Goal: Task Accomplishment & Management: Use online tool/utility

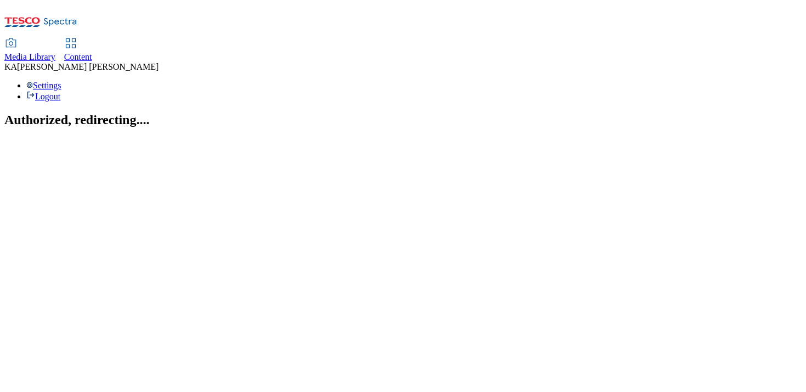
click at [55, 52] on span "Media Library" at bounding box center [29, 56] width 51 height 9
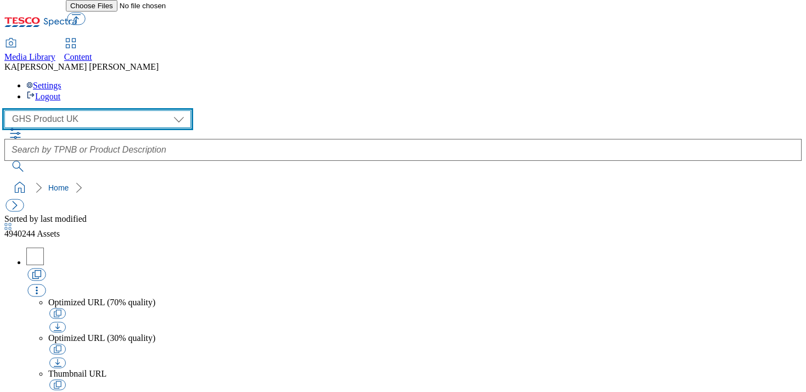
click at [67, 110] on select "GHS Marketing UK GHS Product [GEOGRAPHIC_DATA]" at bounding box center [97, 119] width 186 height 18
select select "flare-ghs-mktg"
click at [8, 110] on select "GHS Marketing UK GHS Product [GEOGRAPHIC_DATA]" at bounding box center [97, 119] width 186 height 18
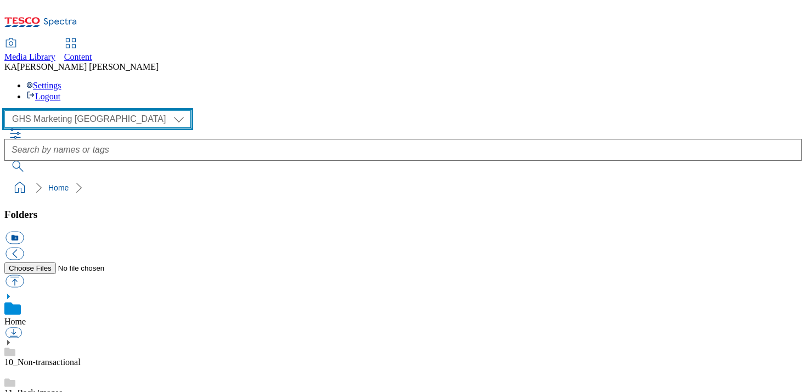
scroll to position [239, 0]
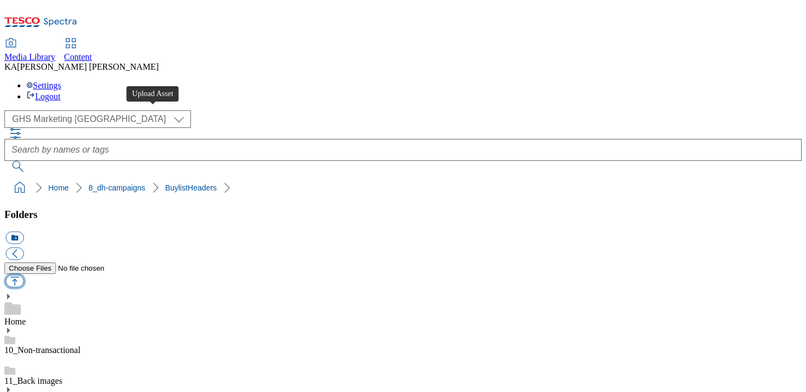
click at [24, 275] on button "button" at bounding box center [14, 281] width 18 height 13
type input "C:\fakepath\1758197592014-ad541476_Anchor_LegoBrand_H_1184x333_V1.jpg"
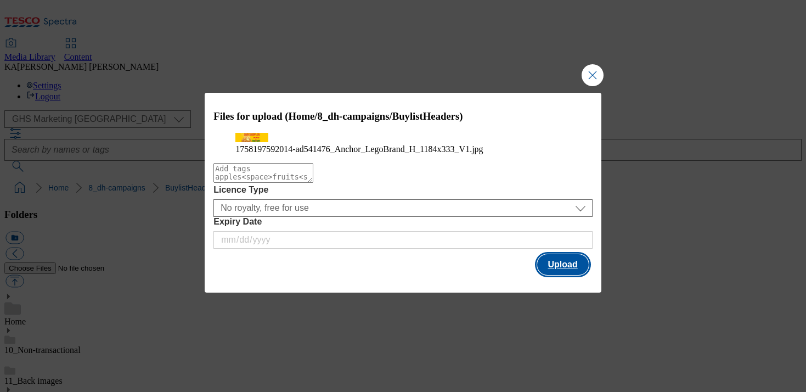
click at [563, 275] on button "Upload" at bounding box center [563, 264] width 52 height 21
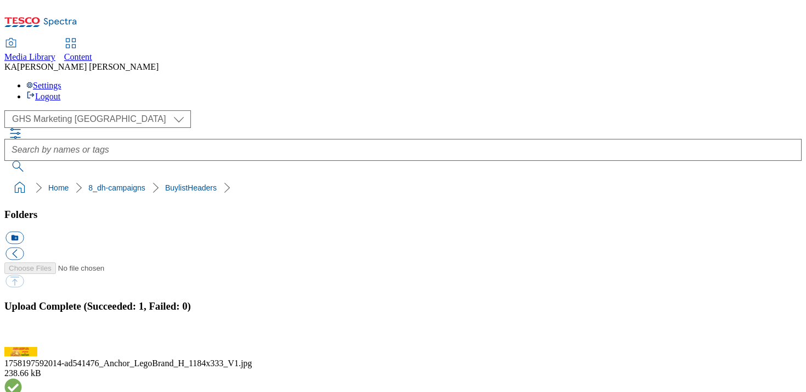
click at [22, 335] on button "button" at bounding box center [13, 340] width 16 height 10
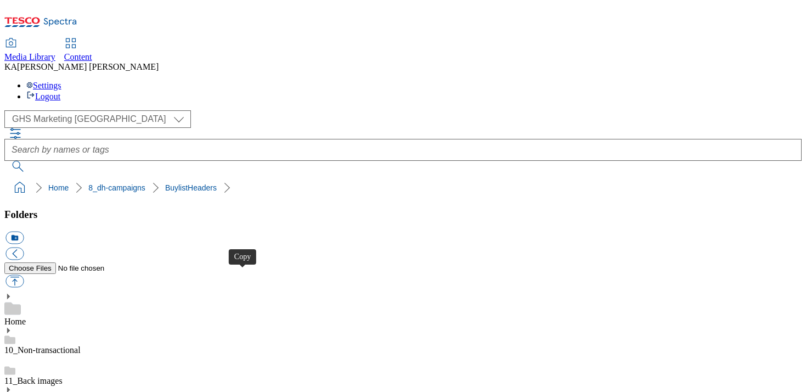
click at [24, 275] on button "button" at bounding box center [14, 281] width 18 height 13
type input "C:\fakepath\1758197592014-ad541476_Anchor_Legobrand_2560X320_V1.jpg"
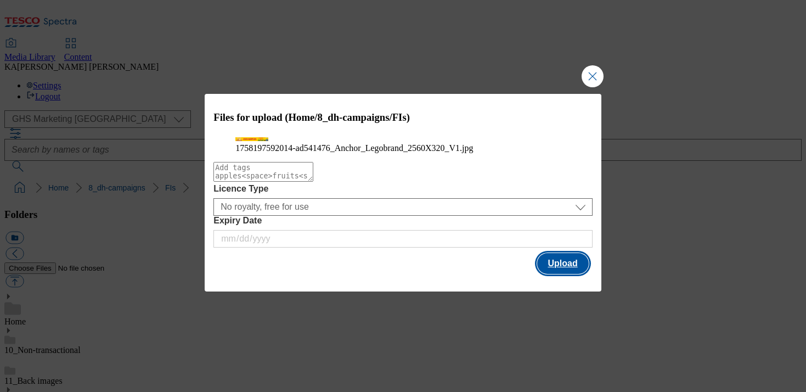
click at [557, 274] on button "Upload" at bounding box center [563, 263] width 52 height 21
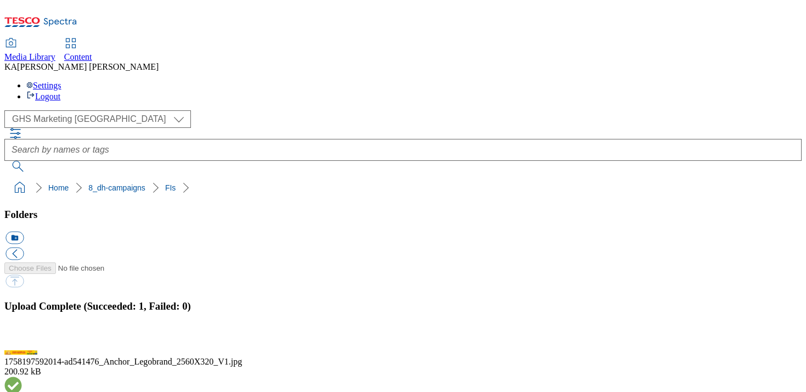
click at [22, 335] on button "button" at bounding box center [13, 340] width 16 height 10
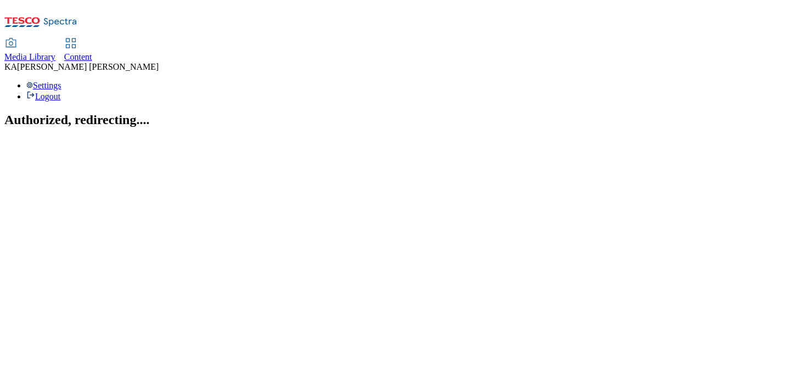
click at [92, 39] on link "Content" at bounding box center [78, 50] width 28 height 23
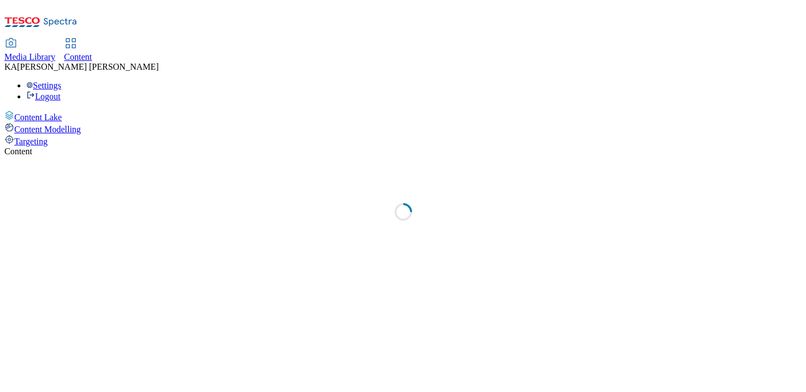
select select "ghs-uk"
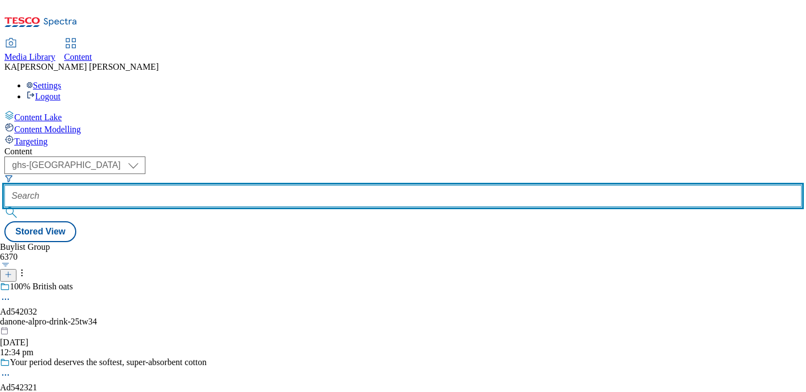
click at [263, 185] on input "text" at bounding box center [402, 196] width 797 height 22
paste input "arla-anchor-25tw31"
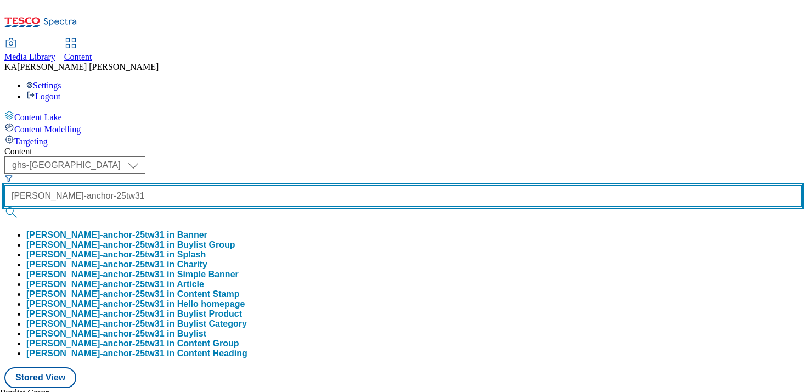
type input "arla-anchor-25tw31"
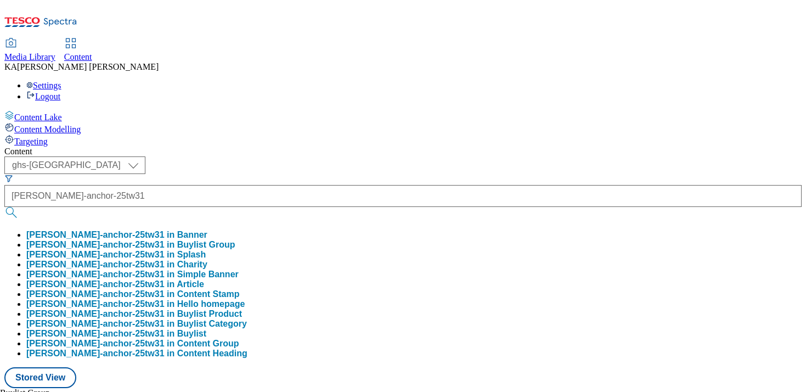
click at [235, 240] on button "arla-anchor-25tw31 in Buylist Group" at bounding box center [130, 245] width 209 height 10
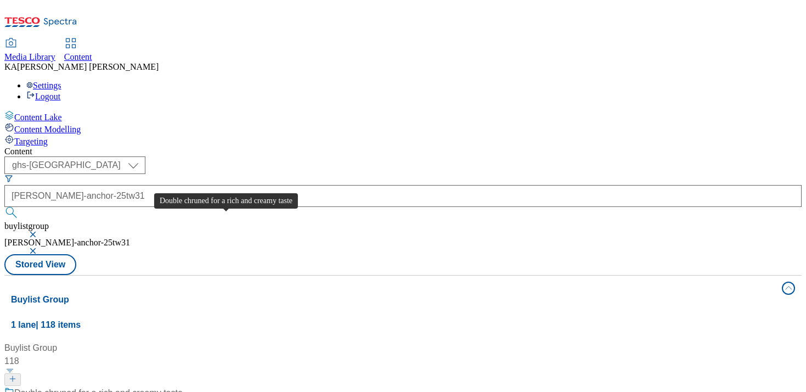
click at [183, 386] on div "Double chruned for a rich and creamy taste" at bounding box center [98, 392] width 168 height 13
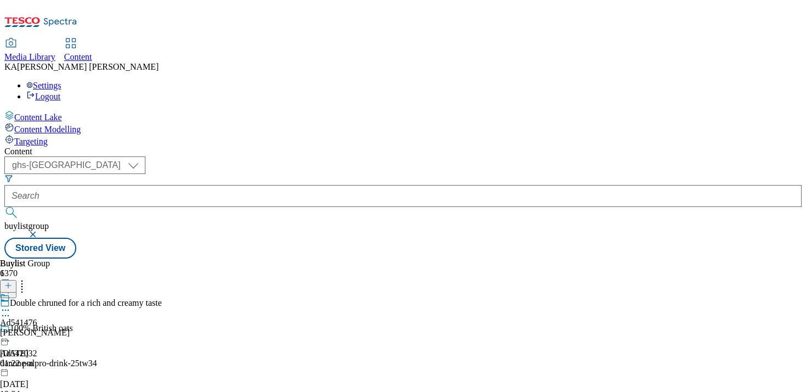
click at [11, 304] on icon at bounding box center [5, 309] width 11 height 11
click at [47, 329] on span "Edit" at bounding box center [40, 333] width 13 height 8
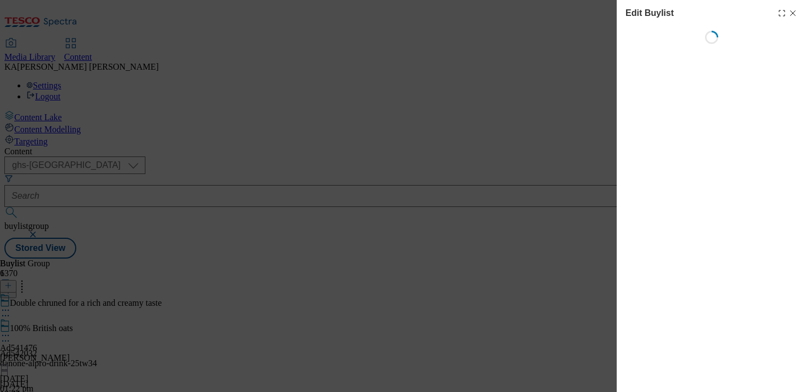
select select "tactical"
select select "supplier funded short term 1-3 weeks"
select select "dunnhumby"
select select "Banner"
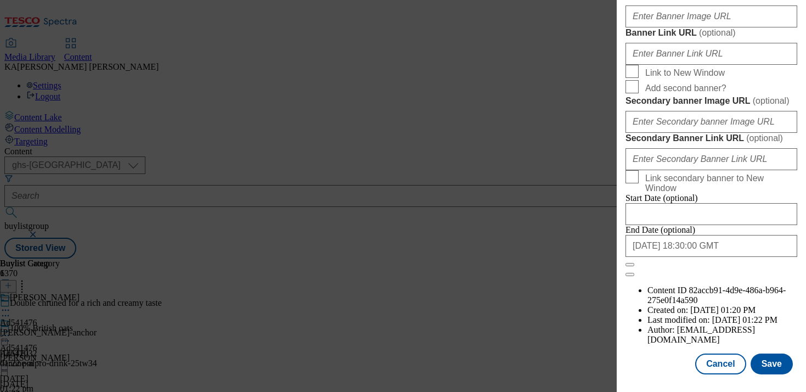
scroll to position [1021, 0]
click at [648, 27] on input "Banner Image URL ( optional )" at bounding box center [711, 16] width 172 height 22
paste input "arla-anchor-25tw31"
type input "arla-anchor-25tw31"
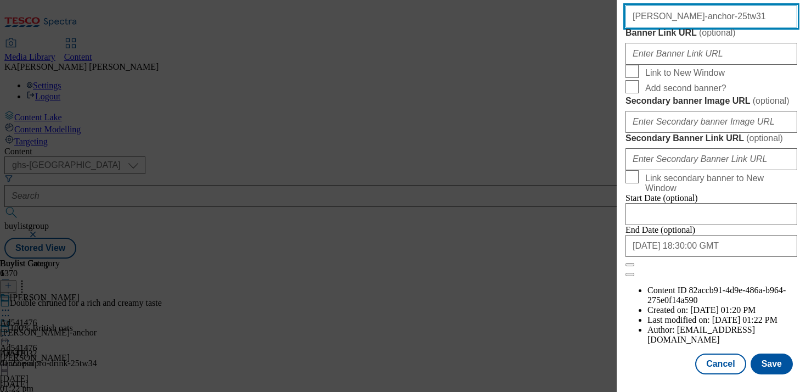
drag, startPoint x: 693, startPoint y: 191, endPoint x: 559, endPoint y: 190, distance: 133.8
click at [559, 190] on div "Edit Buylist Locale Select locale English Welsh Tags 1 tags selected fnf market…" at bounding box center [403, 196] width 806 height 392
paste input "https://digitalcontent.api.tesco.com/v2/media/ghs-mktg/2ac95bb3-b67b-456c-846e-…"
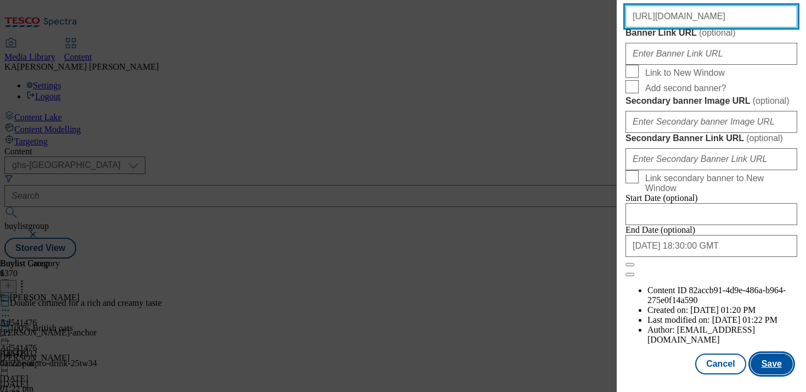
type input "https://digitalcontent.api.tesco.com/v2/media/ghs-mktg/2ac95bb3-b67b-456c-846e-…"
click at [777, 365] on button "Save" at bounding box center [771, 363] width 42 height 21
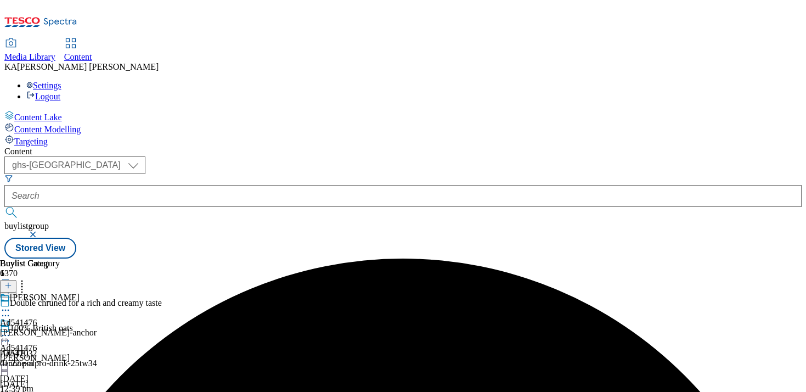
click at [11, 330] on icon at bounding box center [5, 335] width 11 height 11
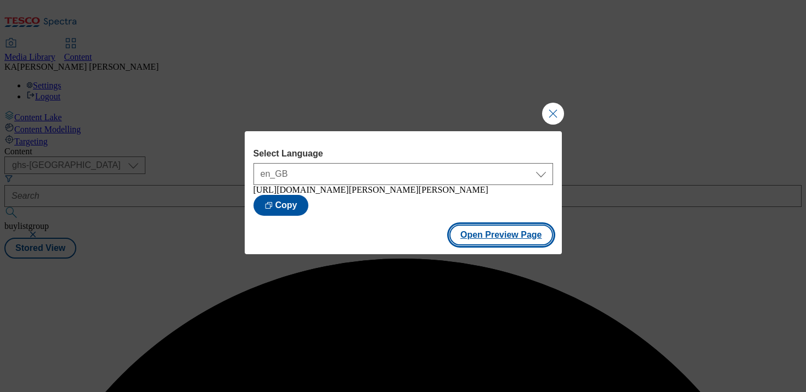
click at [512, 234] on button "Open Preview Page" at bounding box center [501, 234] width 104 height 21
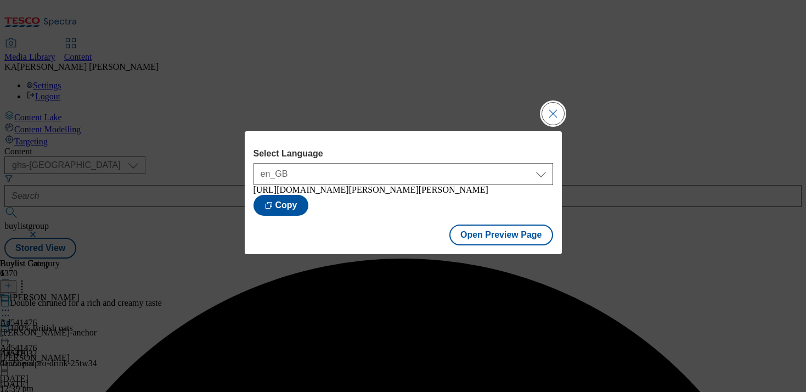
click at [546, 112] on button "Close Modal" at bounding box center [553, 114] width 22 height 22
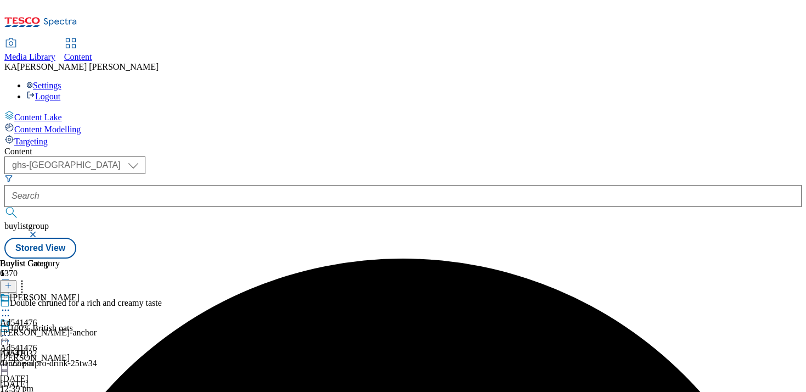
click at [11, 330] on icon at bounding box center [5, 335] width 11 height 11
